Goal: Navigation & Orientation: Find specific page/section

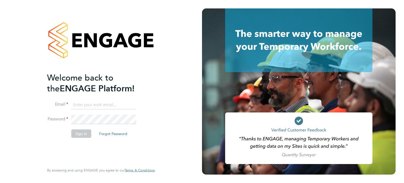
type input "[EMAIL_ADDRESS][DOMAIN_NAME]"
click at [80, 133] on button "Sign In" at bounding box center [81, 133] width 20 height 8
